Goal: Navigation & Orientation: Find specific page/section

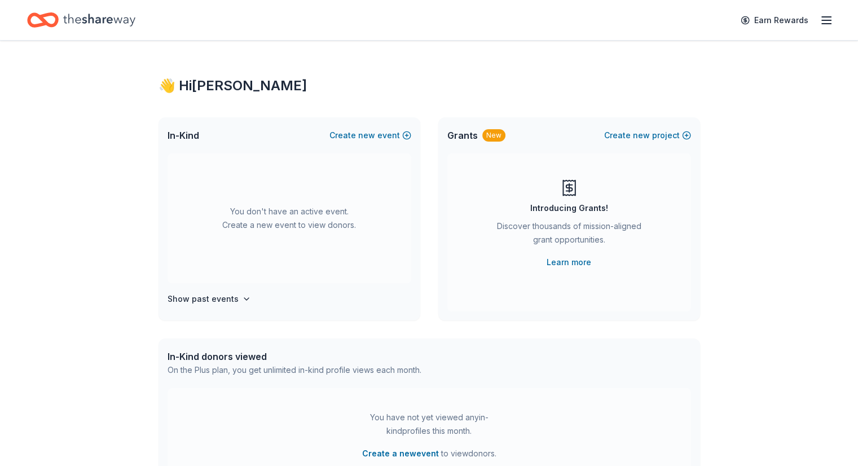
click at [822, 20] on line "button" at bounding box center [826, 20] width 9 height 0
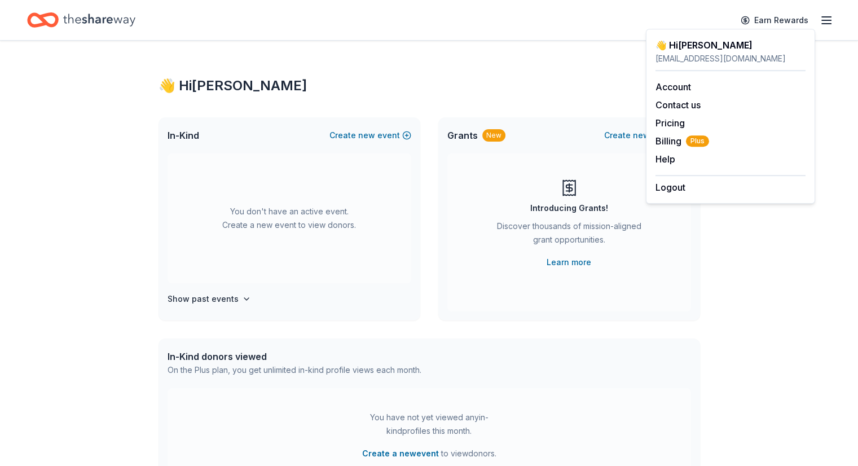
click at [709, 51] on div "👋 Hi Denise" at bounding box center [730, 45] width 150 height 14
click at [820, 16] on icon "button" at bounding box center [827, 21] width 14 height 14
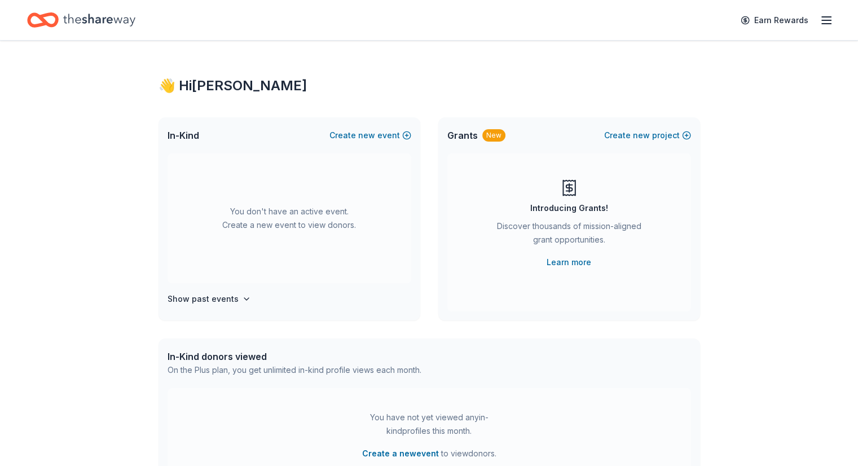
click at [820, 16] on icon "button" at bounding box center [827, 21] width 14 height 14
click at [575, 204] on div "Introducing Grants!" at bounding box center [569, 208] width 78 height 14
click at [571, 262] on link "Learn more" at bounding box center [569, 263] width 45 height 14
click at [242, 298] on icon "button" at bounding box center [246, 298] width 9 height 9
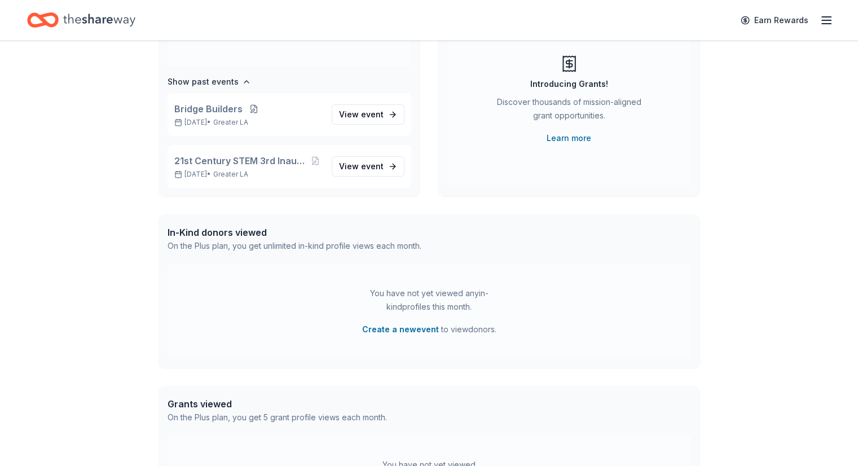
scroll to position [139, 0]
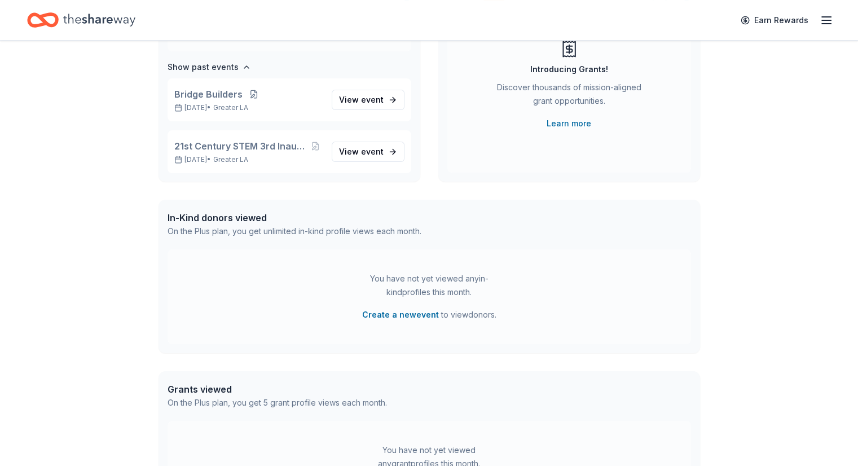
click at [335, 232] on div "On the Plus plan, you get unlimited in-kind profile views each month." at bounding box center [295, 232] width 254 height 14
click at [397, 315] on button "Create a new event" at bounding box center [400, 315] width 77 height 14
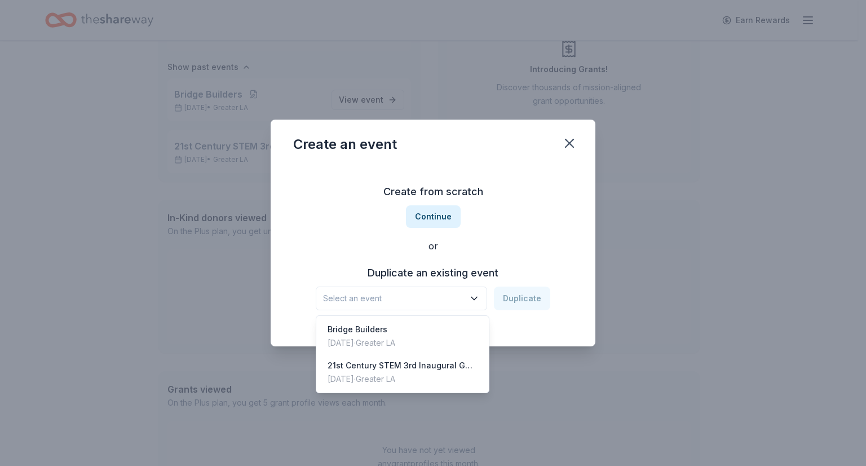
click at [388, 294] on span "Select an event" at bounding box center [393, 299] width 141 height 14
click at [385, 298] on span "Select an event" at bounding box center [393, 299] width 141 height 14
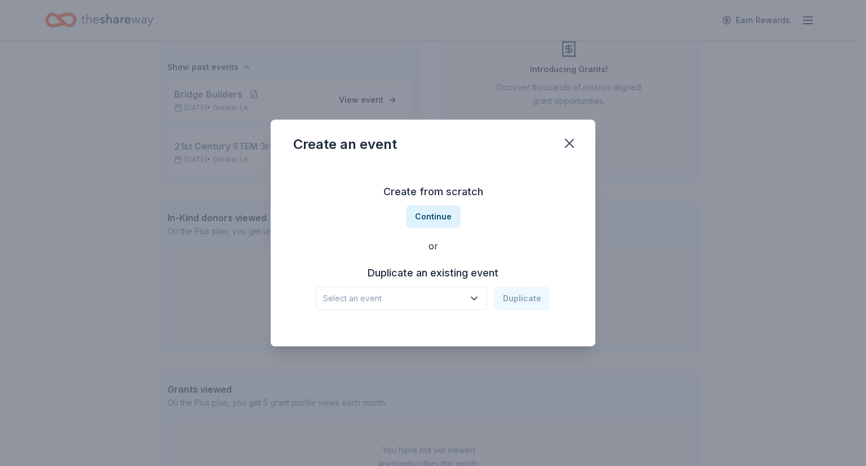
click at [478, 297] on icon "button" at bounding box center [474, 298] width 11 height 11
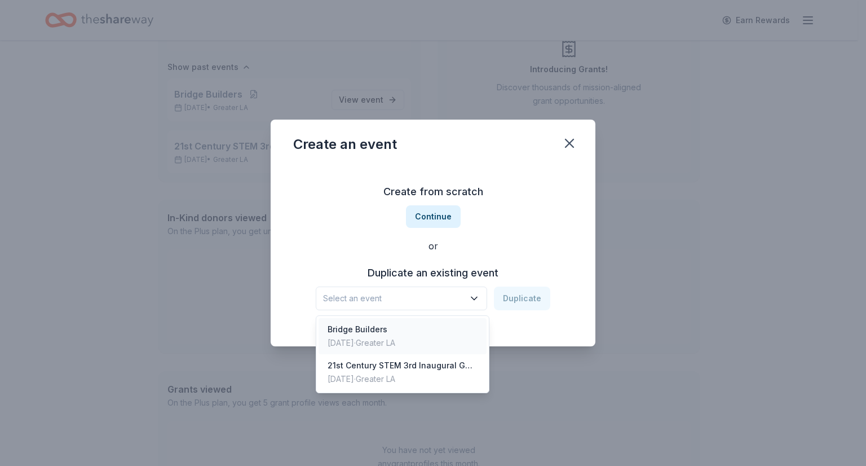
click at [365, 333] on div "Bridge Builders" at bounding box center [362, 330] width 68 height 14
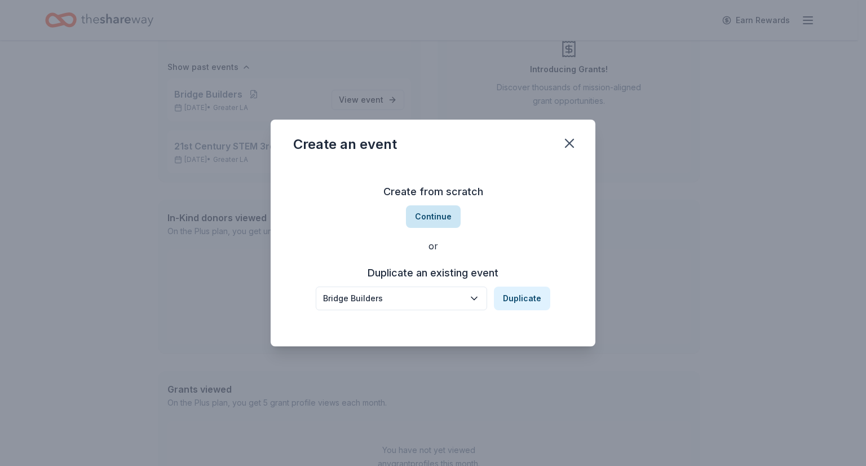
click at [429, 215] on button "Continue" at bounding box center [433, 216] width 55 height 23
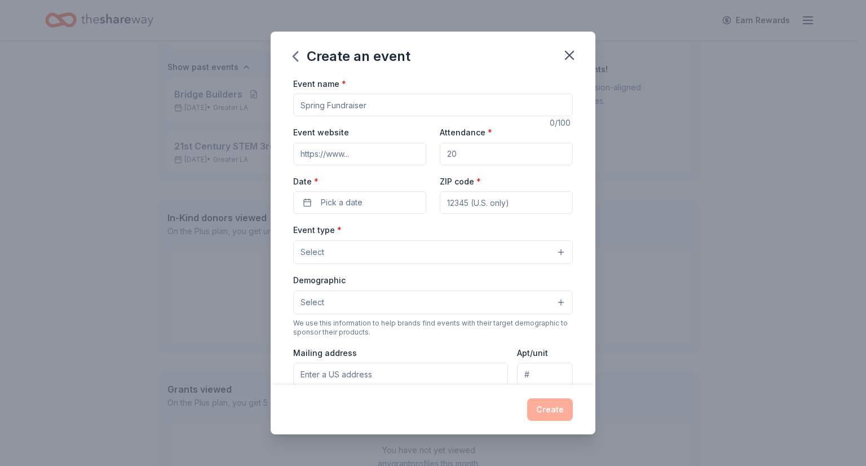
click at [373, 110] on input "Event name *" at bounding box center [433, 105] width 280 height 23
click at [371, 104] on input "Event name *" at bounding box center [433, 105] width 280 height 23
click at [344, 107] on input "Event name *" at bounding box center [433, 105] width 280 height 23
click at [571, 51] on icon "button" at bounding box center [570, 55] width 16 height 16
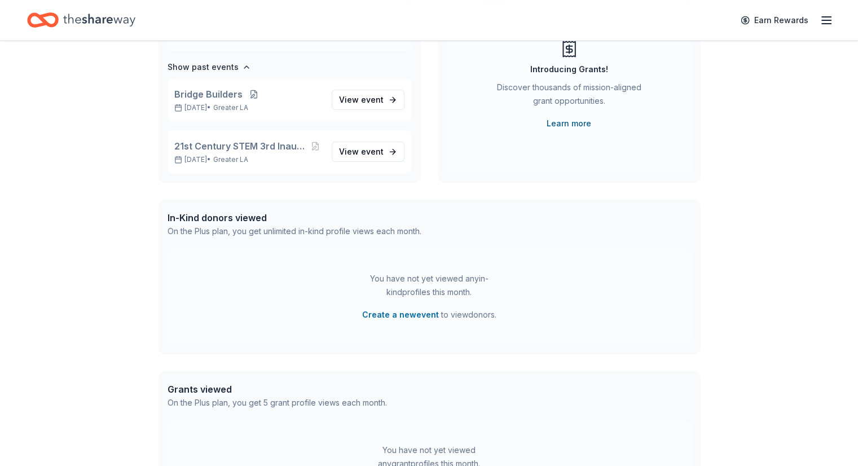
click at [574, 122] on link "Learn more" at bounding box center [569, 124] width 45 height 14
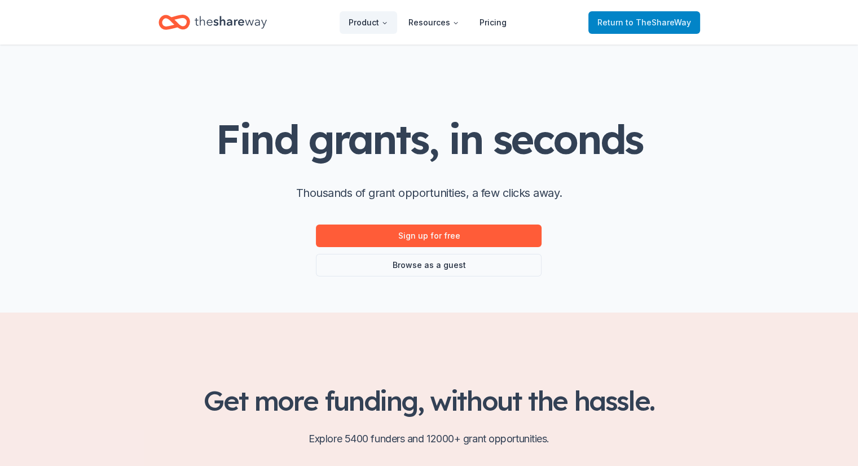
click at [623, 19] on span "Return to TheShareWay" at bounding box center [644, 23] width 94 height 14
click at [635, 19] on span "to TheShareWay" at bounding box center [658, 22] width 65 height 10
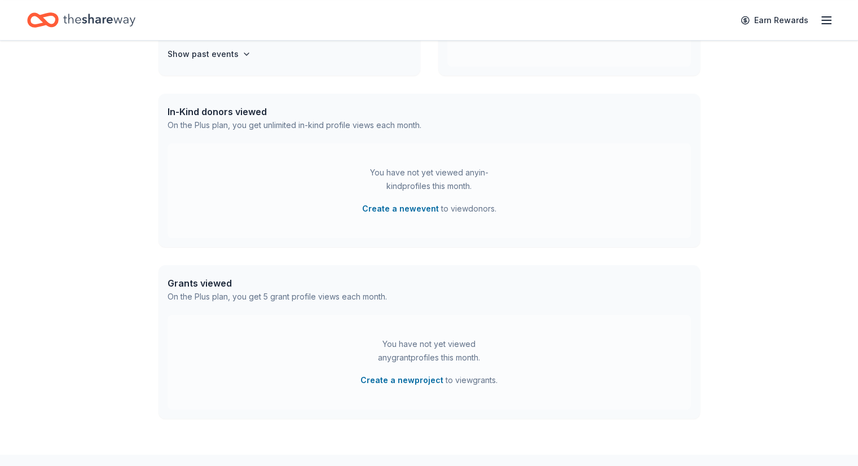
scroll to position [315, 0]
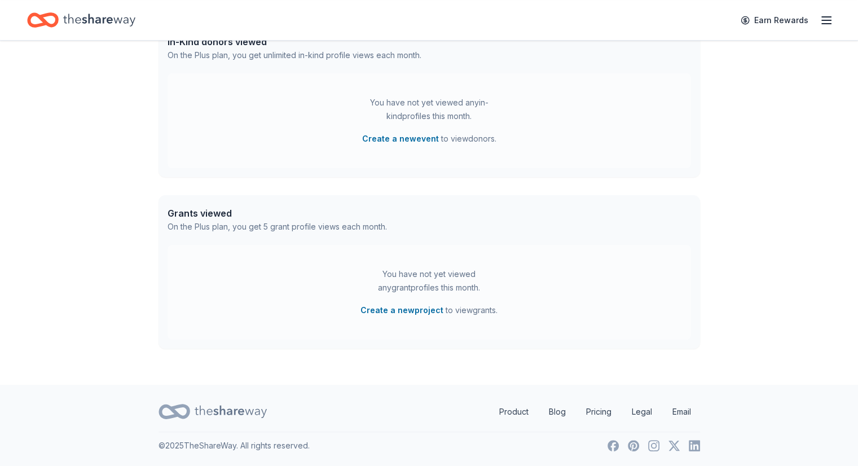
click at [820, 15] on icon "button" at bounding box center [827, 21] width 14 height 14
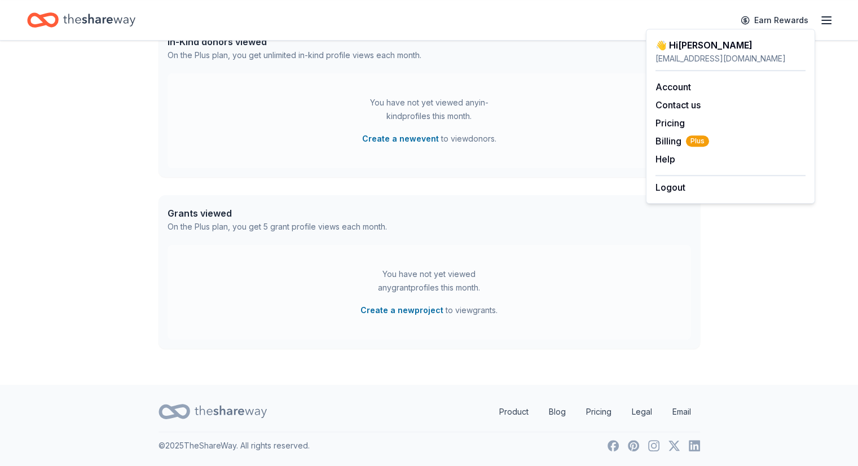
click at [681, 58] on div "dpeoples@21stcenturystem.org" at bounding box center [730, 59] width 150 height 14
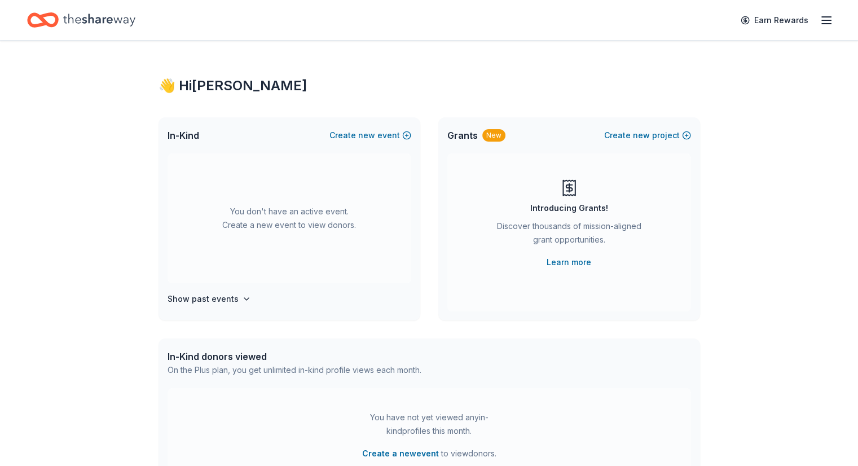
click at [820, 16] on icon "button" at bounding box center [827, 21] width 14 height 14
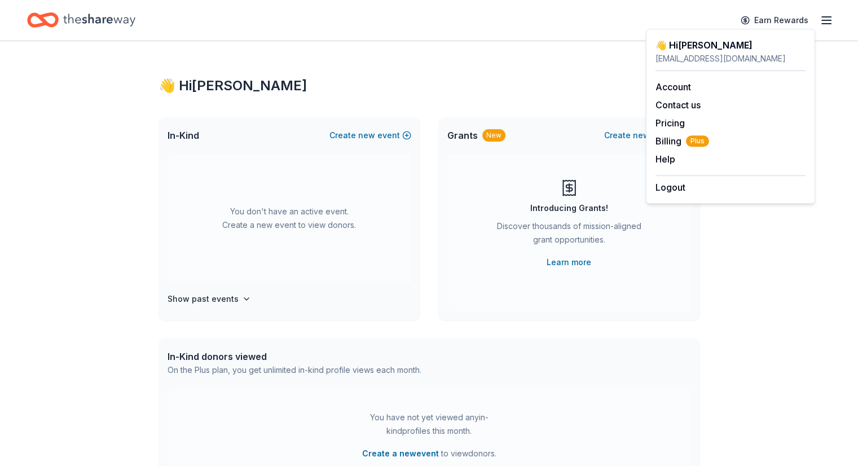
click at [509, 34] on div "Earn Rewards" at bounding box center [429, 20] width 858 height 40
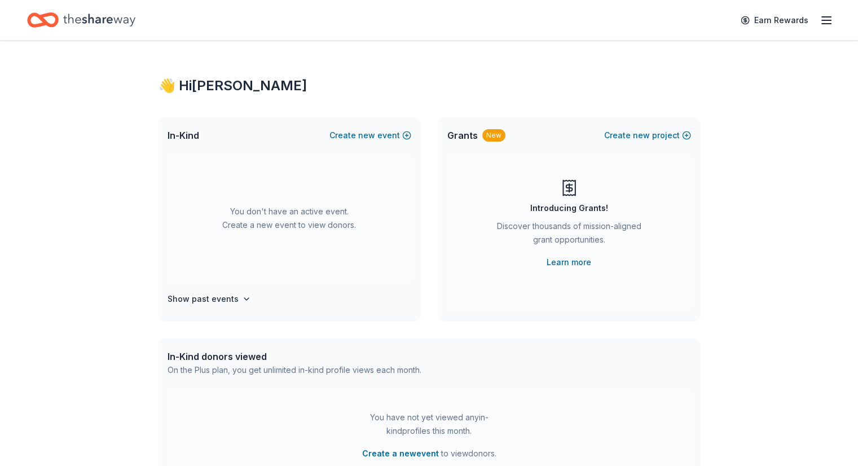
click at [820, 17] on icon "button" at bounding box center [827, 21] width 14 height 14
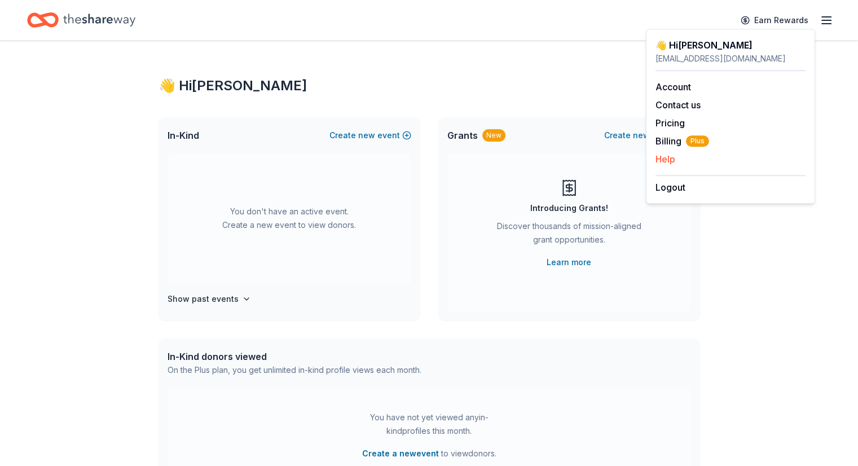
click at [671, 160] on button "Help" at bounding box center [665, 159] width 20 height 14
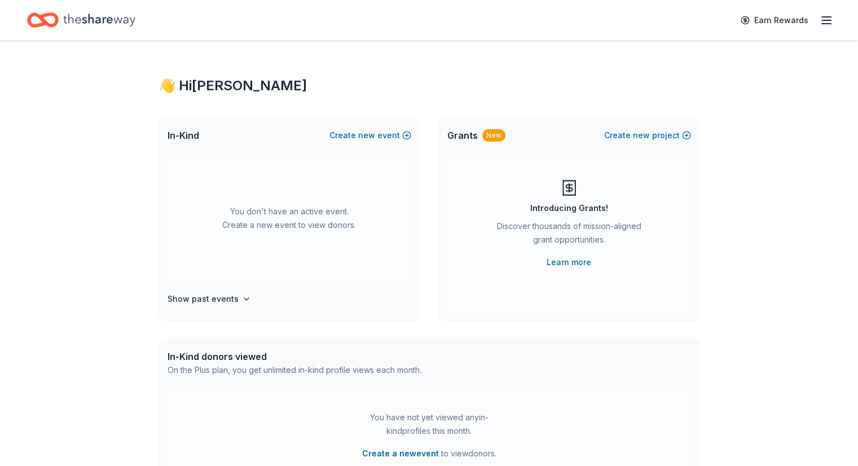
click at [820, 19] on icon "button" at bounding box center [827, 21] width 14 height 14
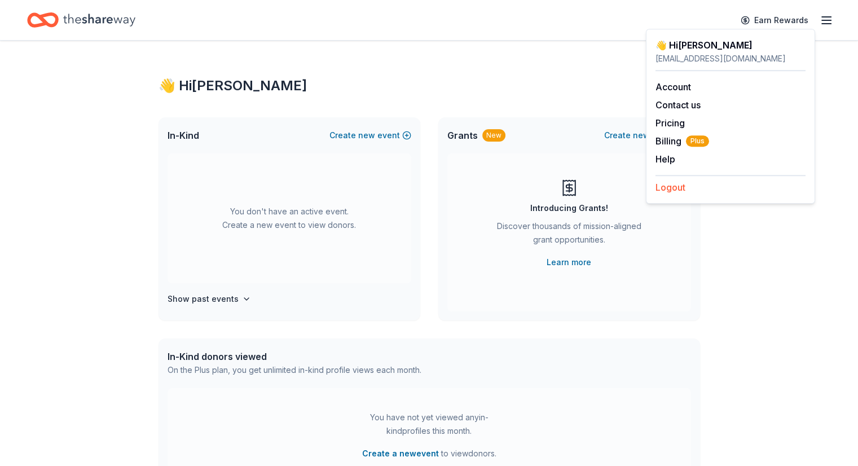
click at [657, 184] on button "Logout" at bounding box center [670, 188] width 30 height 14
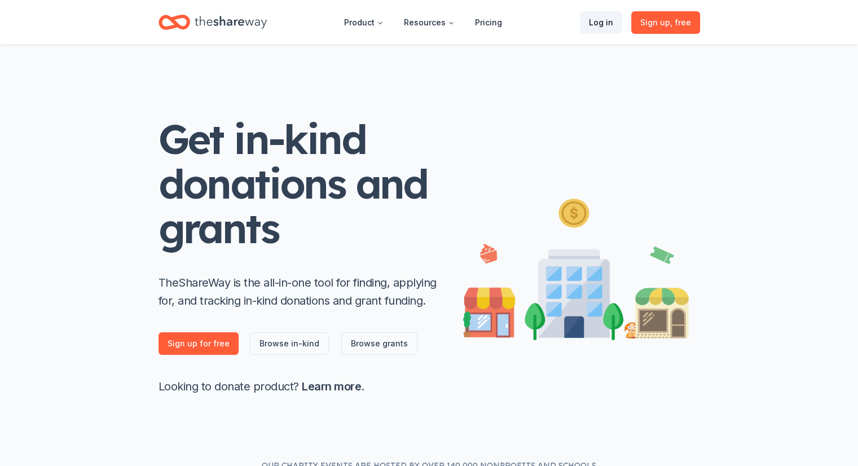
click at [604, 20] on link "Log in" at bounding box center [601, 22] width 42 height 23
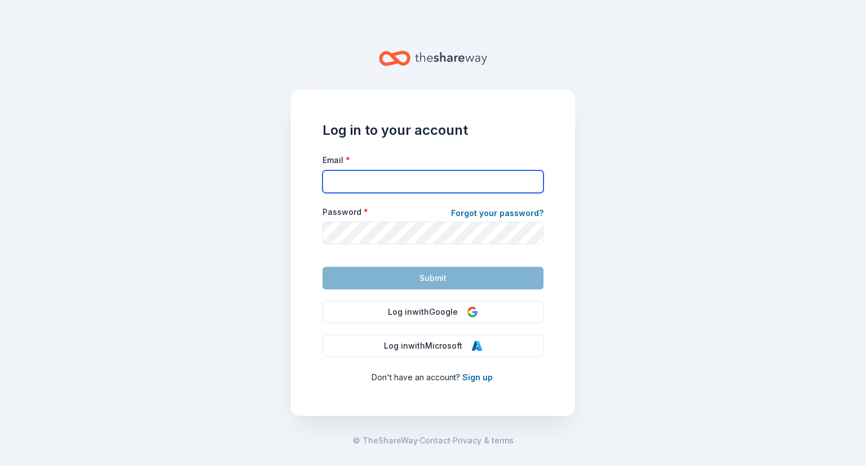
type input "dpeoples@21stcenturystem.org"
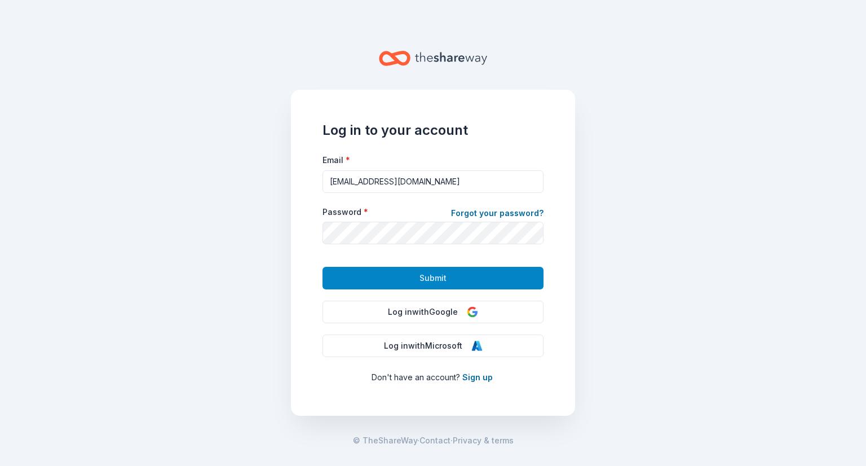
click at [424, 278] on span "Submit" at bounding box center [433, 278] width 27 height 14
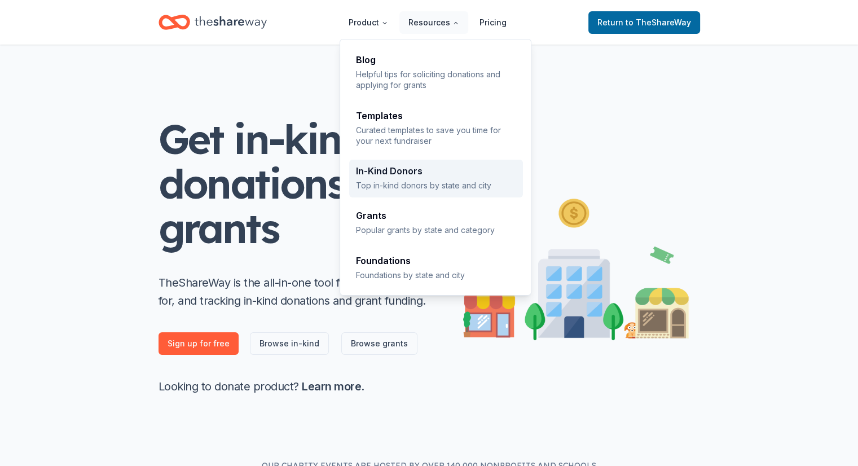
click at [390, 177] on div "In-Kind Donors Top in-kind donors by state and city" at bounding box center [436, 178] width 160 height 24
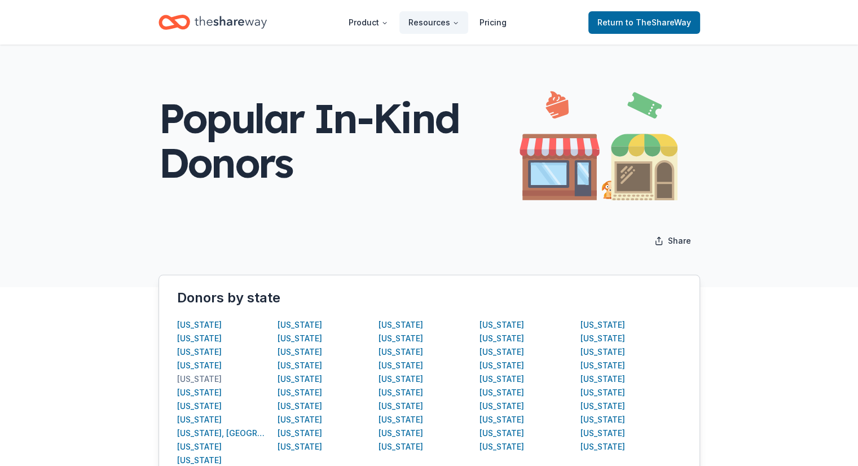
click at [193, 379] on div "[US_STATE]" at bounding box center [199, 379] width 45 height 14
